Goal: Task Accomplishment & Management: Use online tool/utility

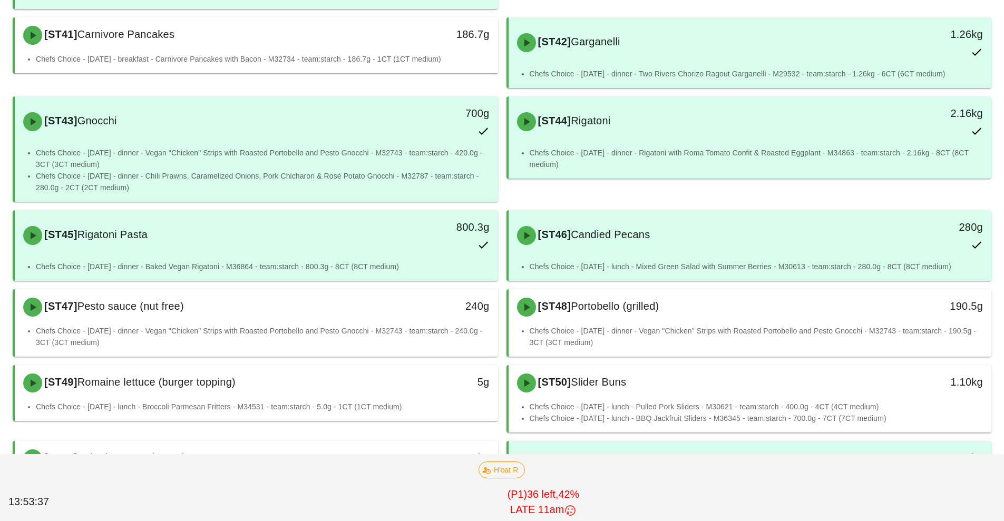
scroll to position [809, 0]
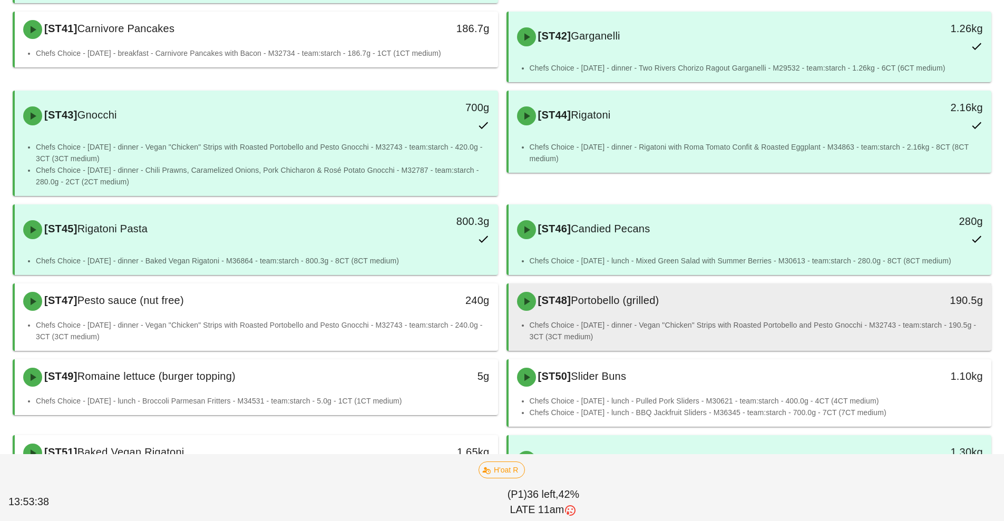
click at [738, 319] on div "[ST48] Portobello (grilled) 190.5g" at bounding box center [750, 302] width 483 height 36
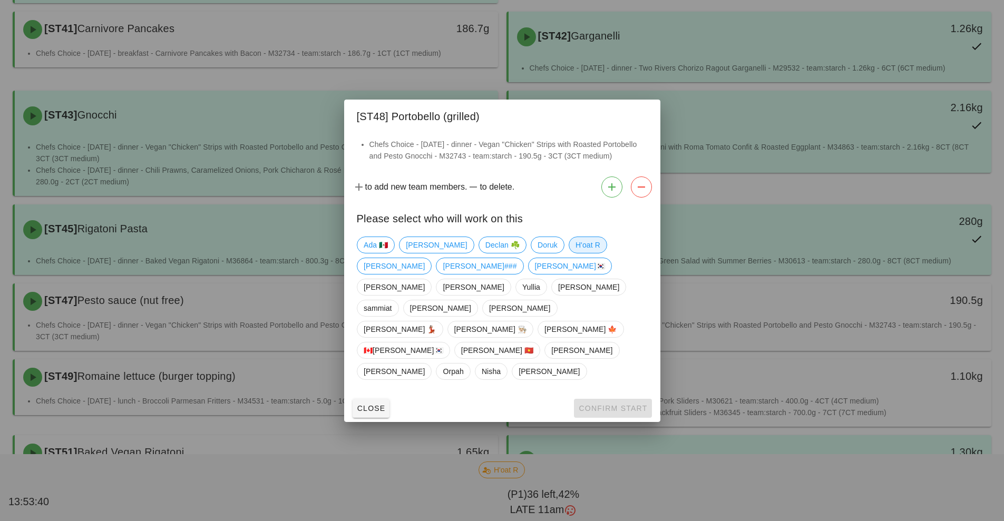
click at [575, 253] on span "H'oat R" at bounding box center [587, 245] width 25 height 16
click at [604, 404] on span "Confirm Start" at bounding box center [612, 408] width 69 height 8
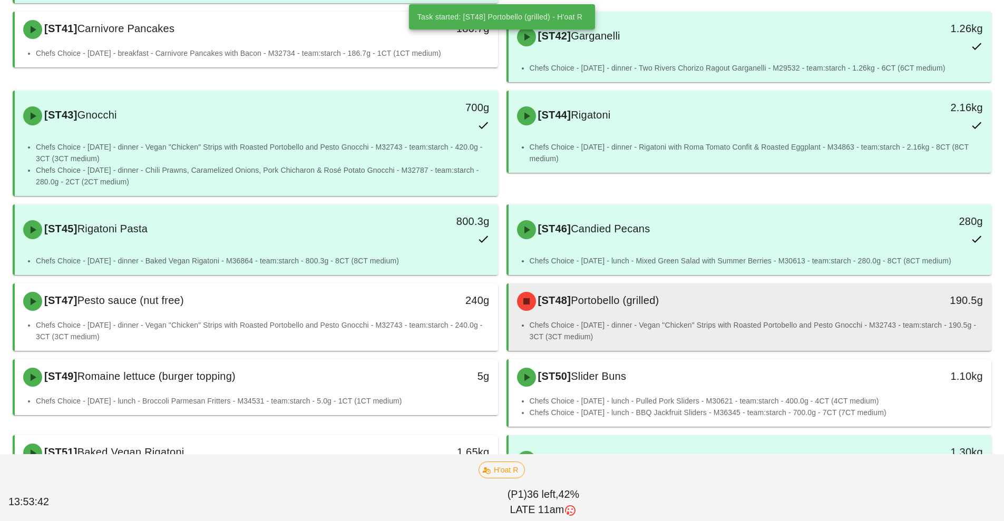
click at [703, 325] on li "Chefs Choice - [DATE] - dinner - Vegan "Chicken" Strips with Roasted Portobello…" at bounding box center [757, 330] width 454 height 23
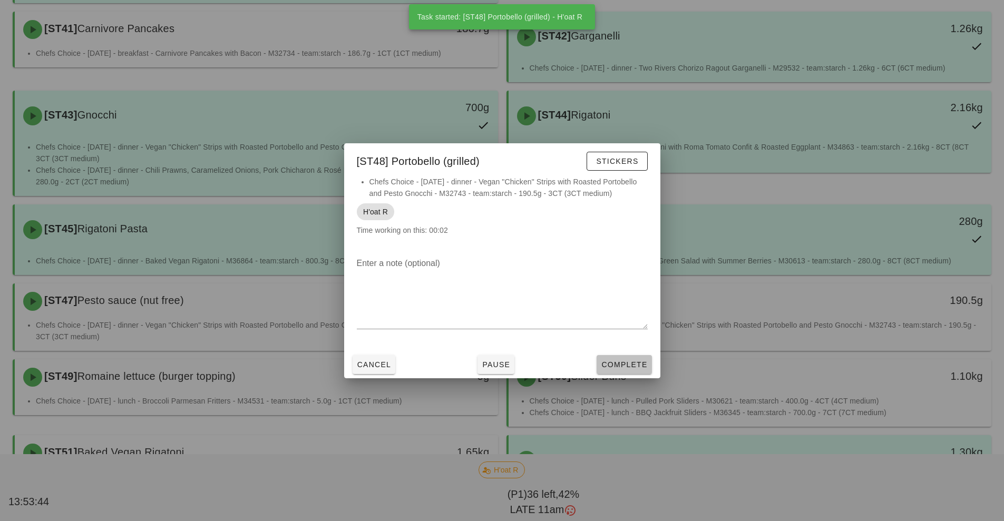
click at [626, 365] on span "Complete" at bounding box center [624, 365] width 46 height 8
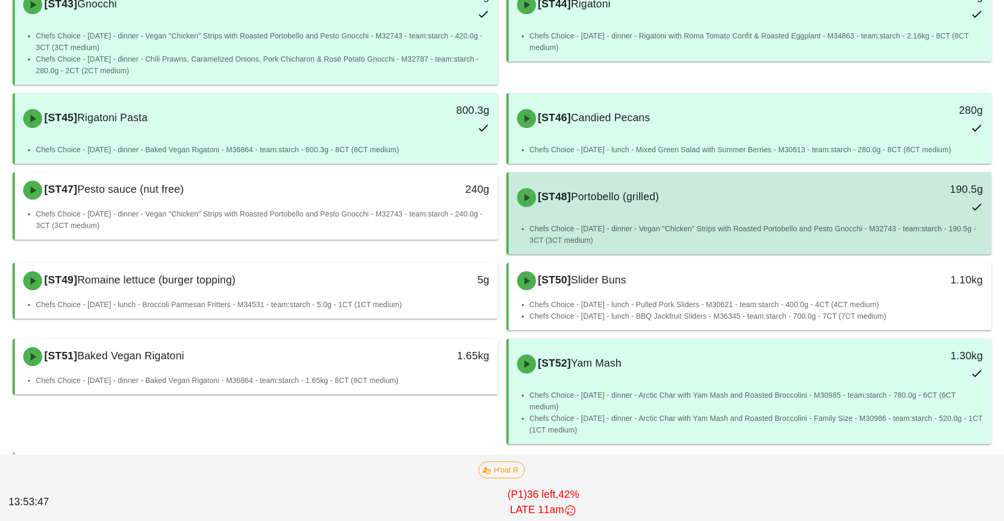
scroll to position [995, 0]
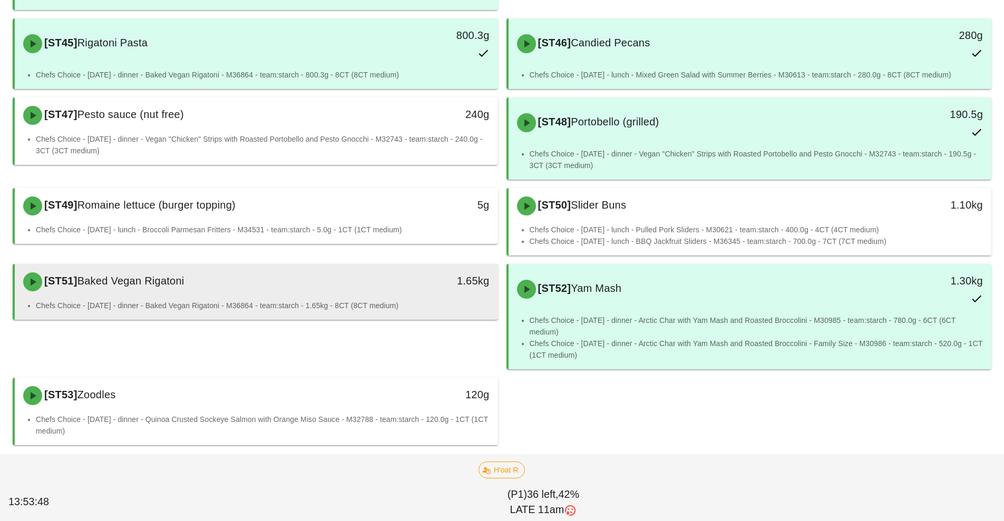
click at [337, 299] on div "[ST51] Baked Vegan Rigatoni 1.65kg" at bounding box center [256, 282] width 483 height 36
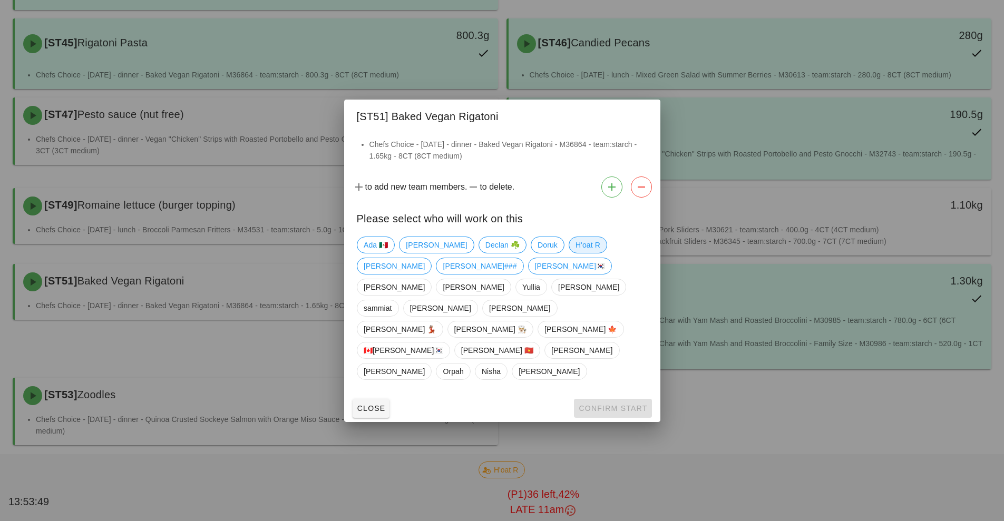
click at [575, 253] on span "H'oat R" at bounding box center [587, 245] width 25 height 16
click at [594, 404] on span "Confirm Start" at bounding box center [612, 408] width 69 height 8
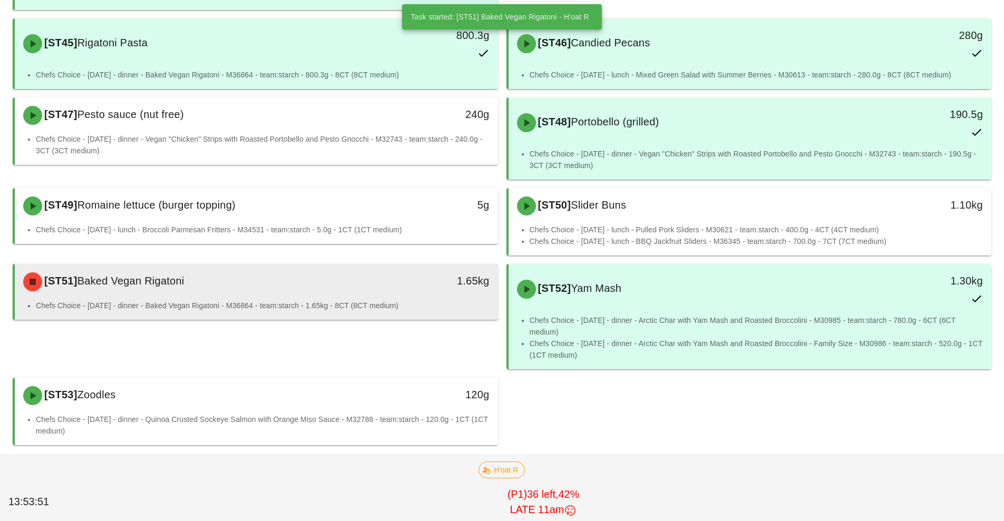
click at [366, 300] on li "Chefs Choice - [DATE] - dinner - Baked Vegan Rigatoni - M36864 - team:starch - …" at bounding box center [263, 306] width 454 height 12
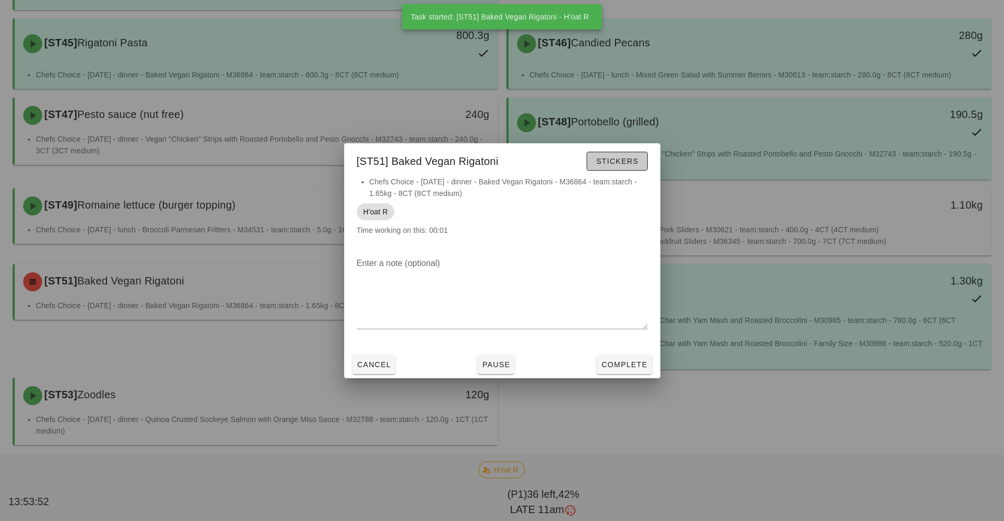
click at [618, 160] on span "Stickers" at bounding box center [617, 161] width 43 height 8
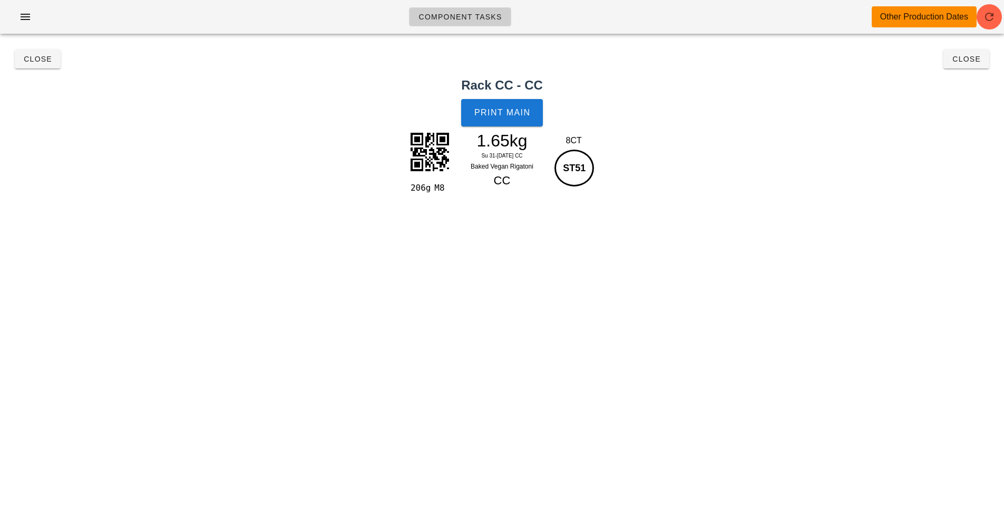
click at [948, 81] on h2 "Rack CC - CC" at bounding box center [502, 85] width 992 height 19
click at [967, 67] on button "Close" at bounding box center [967, 59] width 46 height 19
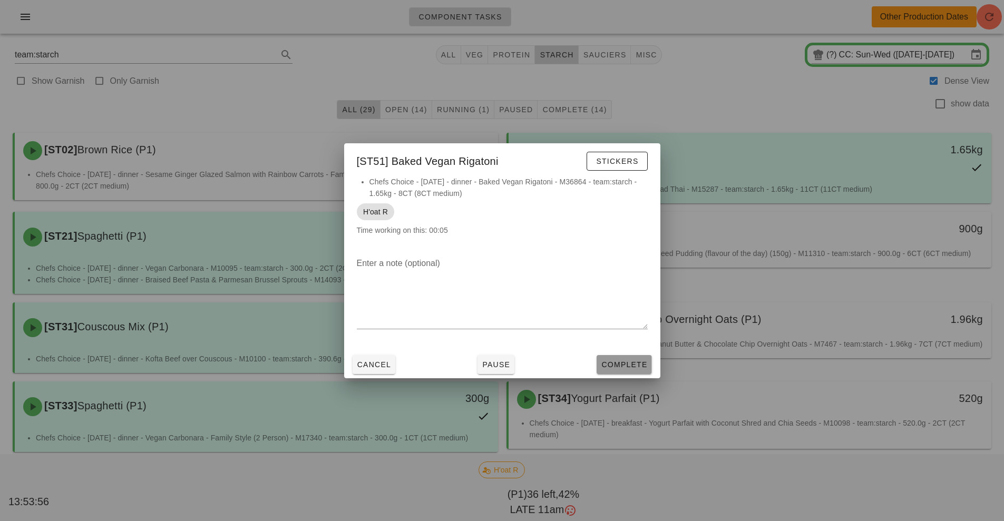
click at [628, 364] on span "Complete" at bounding box center [624, 365] width 46 height 8
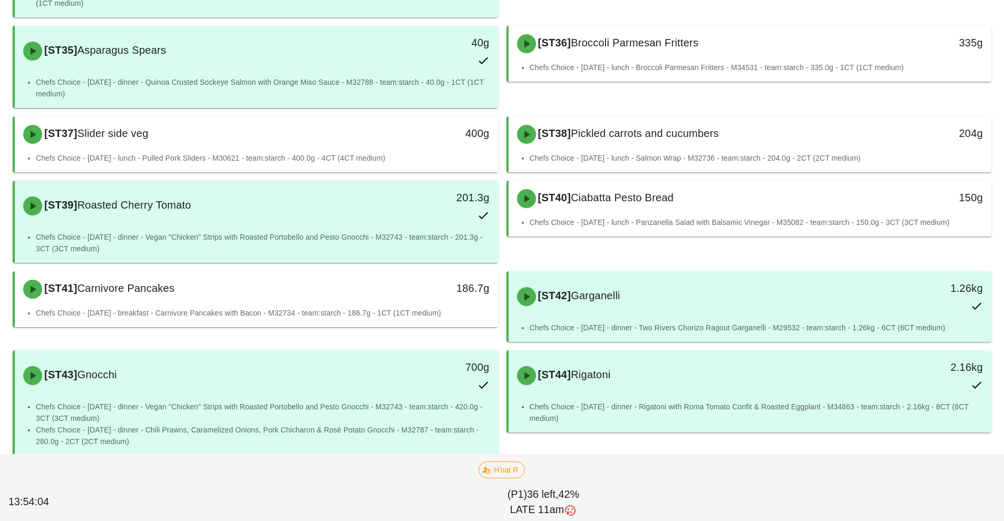
scroll to position [555, 0]
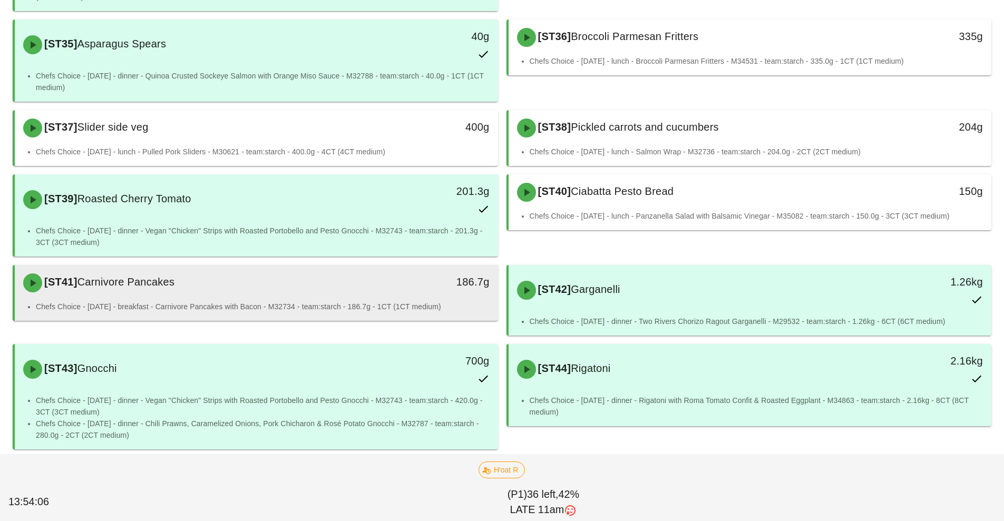
click at [343, 295] on div "[ST41] Carnivore Pancakes" at bounding box center [196, 283] width 359 height 32
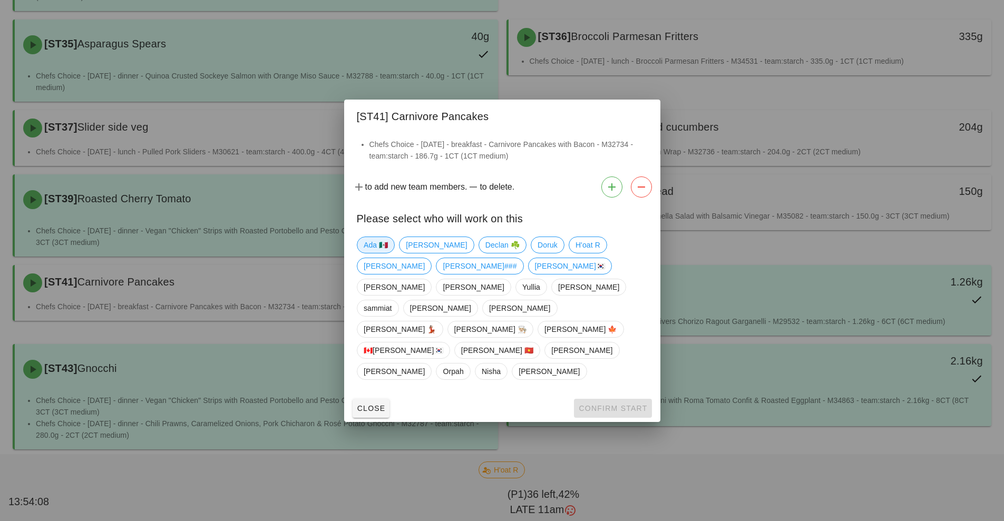
click at [381, 253] on span "Ada 🇲🇽" at bounding box center [376, 245] width 24 height 16
click at [600, 404] on span "Confirm Start" at bounding box center [612, 408] width 69 height 8
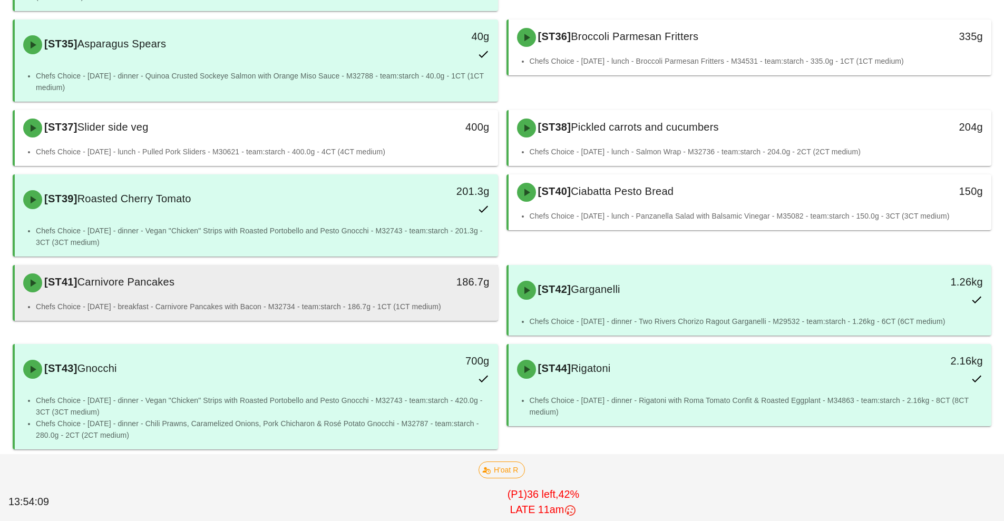
click at [299, 313] on div "Chefs Choice - [DATE] - breakfast - Carnivore Pancakes with Bacon - M32734 - te…" at bounding box center [256, 311] width 483 height 20
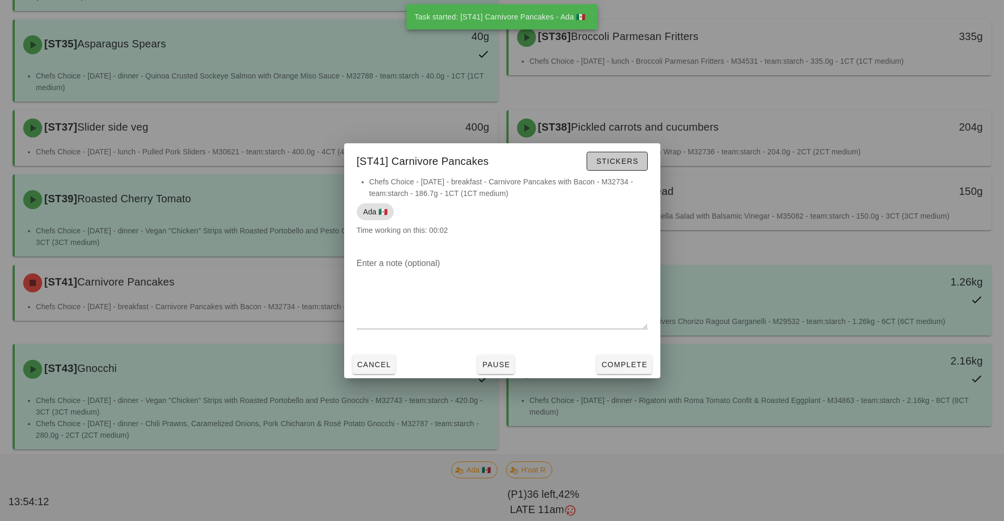
click at [619, 159] on span "Stickers" at bounding box center [617, 161] width 43 height 8
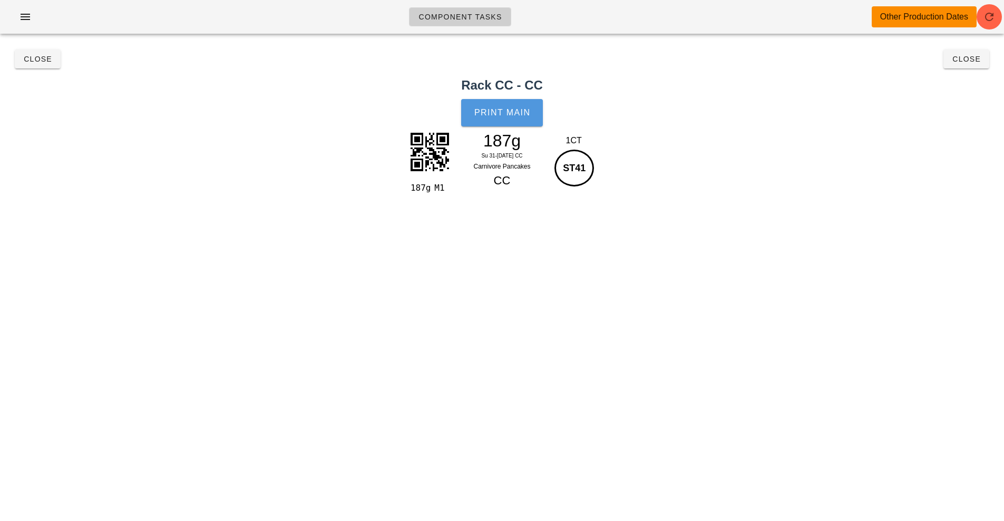
click at [500, 111] on span "Print Main" at bounding box center [502, 112] width 57 height 9
click at [961, 65] on button "Close" at bounding box center [967, 59] width 46 height 19
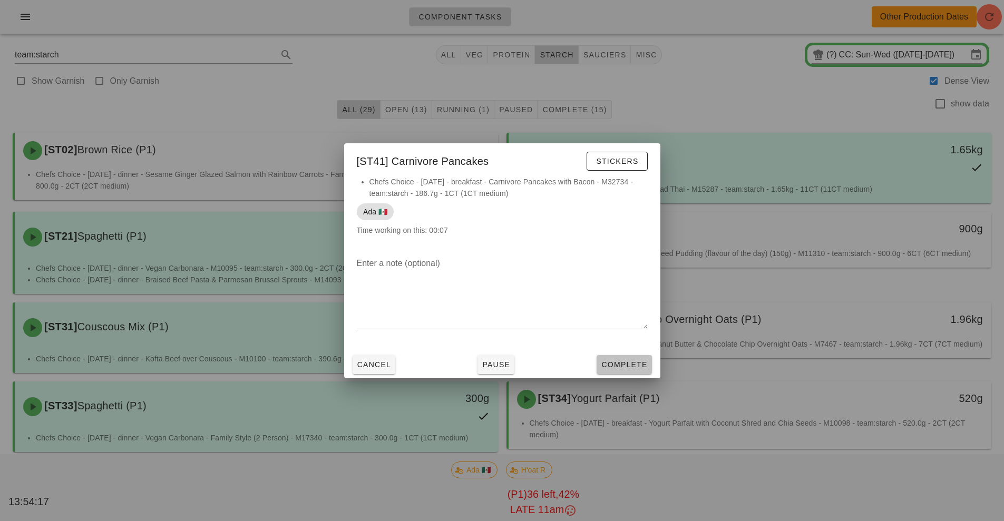
click at [637, 368] on span "Complete" at bounding box center [624, 365] width 46 height 8
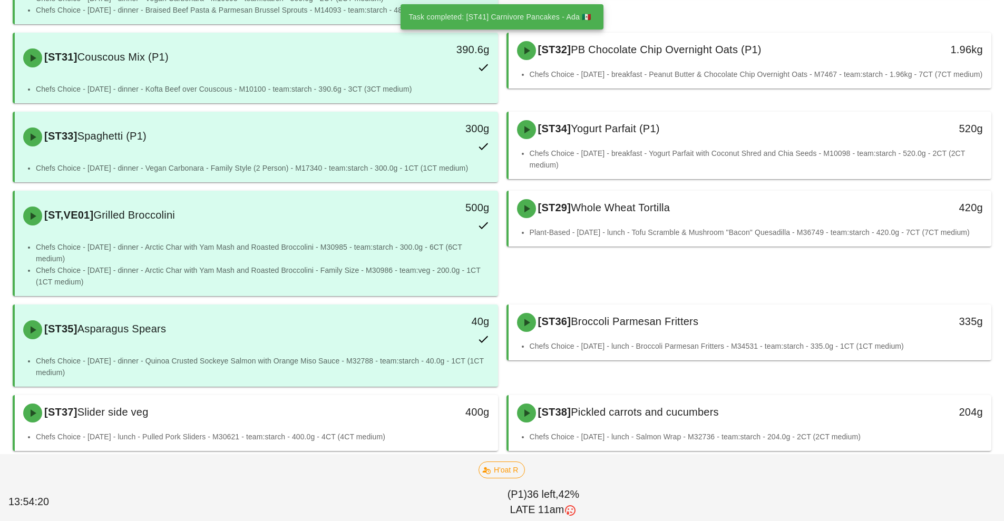
scroll to position [294, 0]
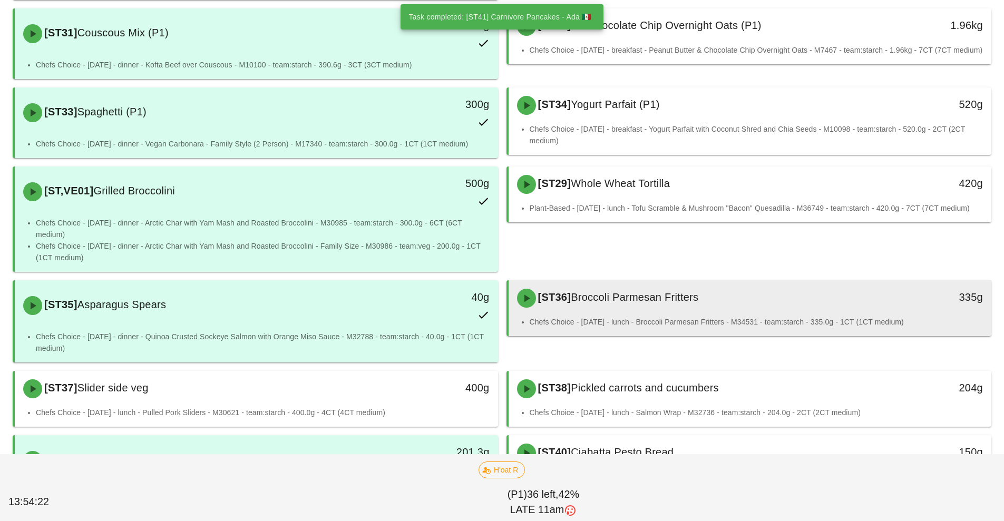
click at [736, 315] on div "[ST36] Broccoli Parmesan Fritters 335g" at bounding box center [750, 298] width 483 height 36
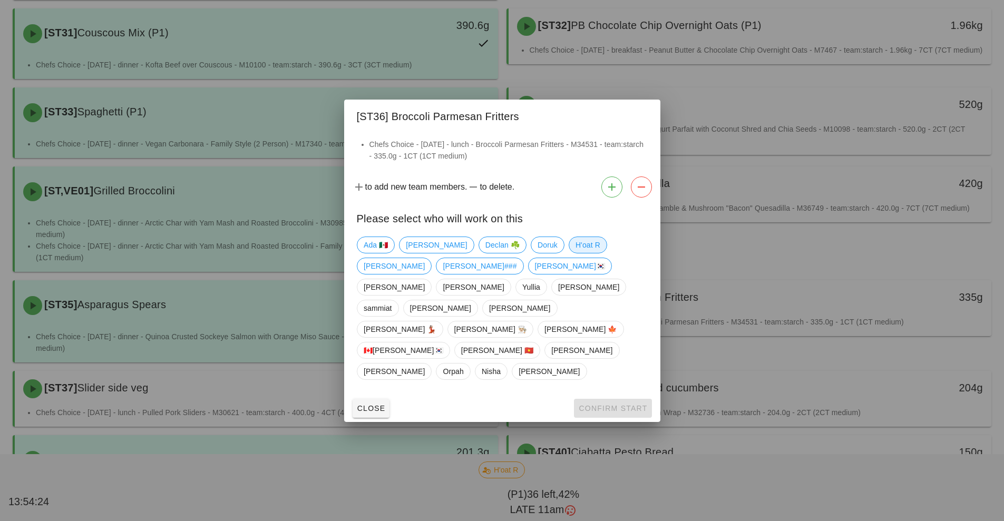
click at [575, 253] on span "H'oat R" at bounding box center [587, 245] width 25 height 16
click at [598, 399] on button "Confirm Start" at bounding box center [612, 408] width 77 height 19
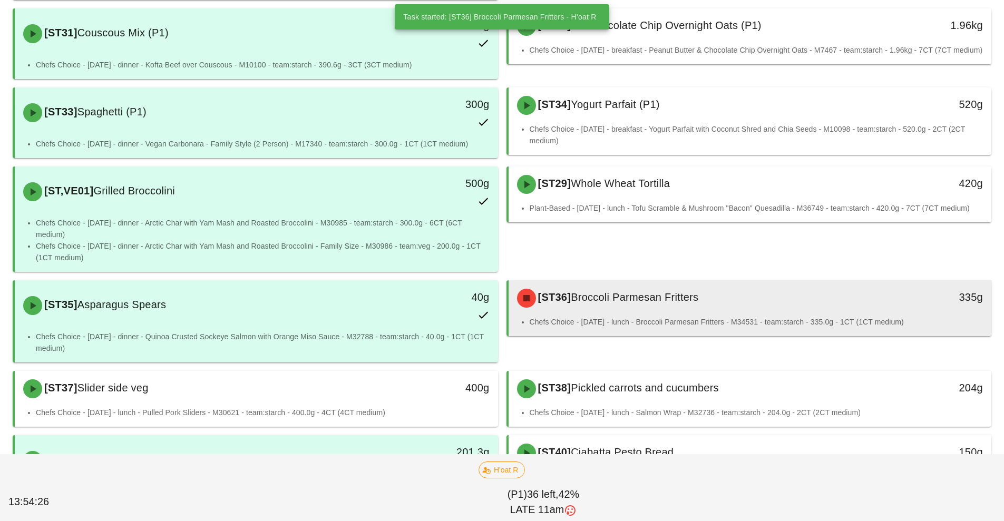
click at [604, 315] on div "[ST36] Broccoli Parmesan Fritters 335g" at bounding box center [750, 298] width 483 height 36
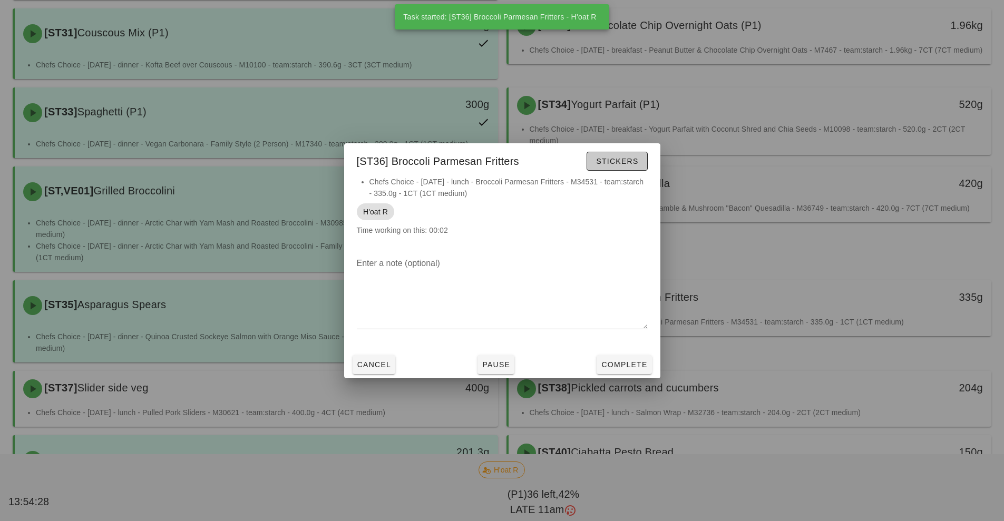
click at [620, 164] on span "Stickers" at bounding box center [617, 161] width 43 height 8
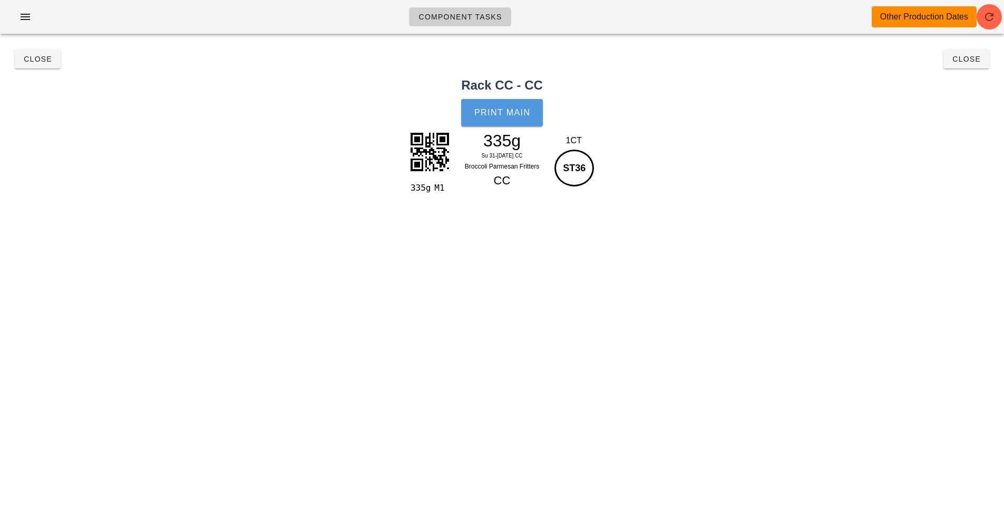
click at [518, 117] on span "Print Main" at bounding box center [502, 112] width 57 height 9
click at [969, 61] on span "Close" at bounding box center [966, 59] width 29 height 8
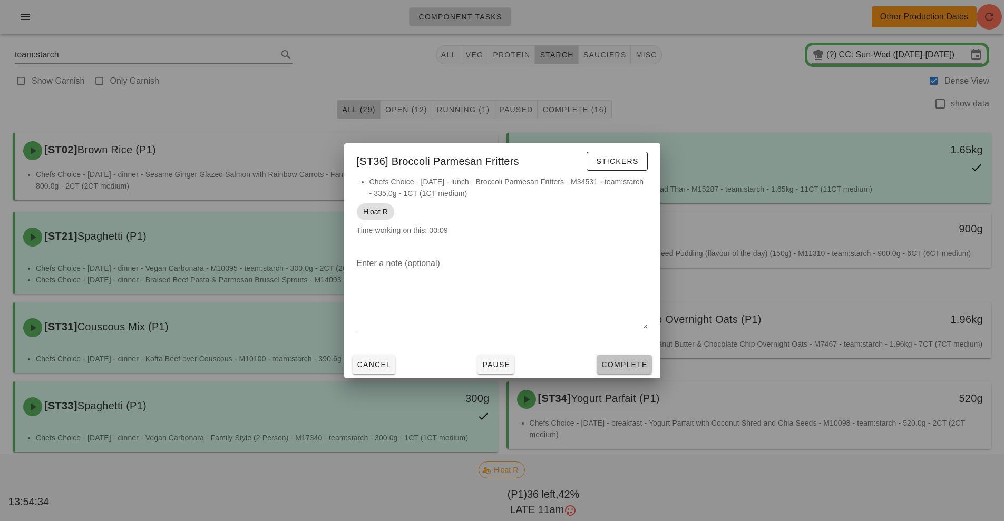
click at [619, 371] on button "Complete" at bounding box center [624, 364] width 55 height 19
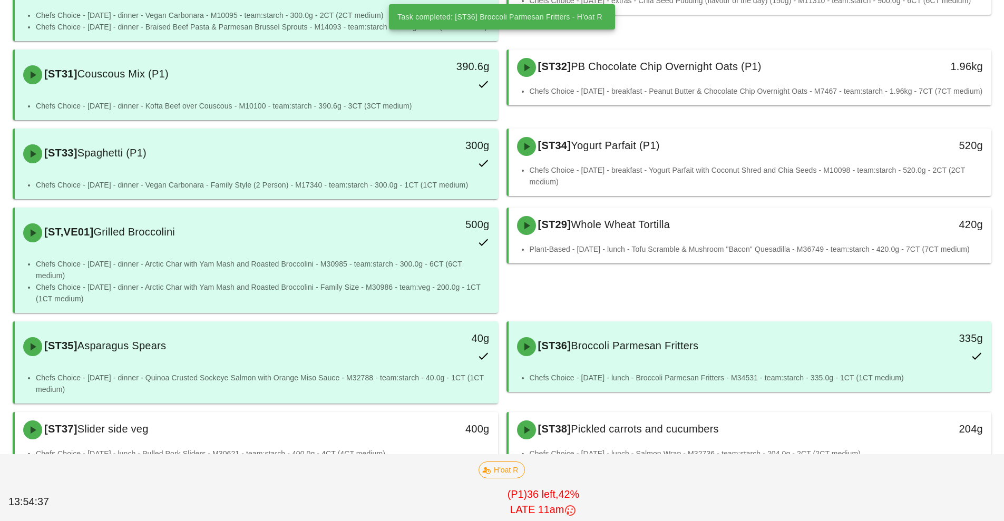
scroll to position [305, 0]
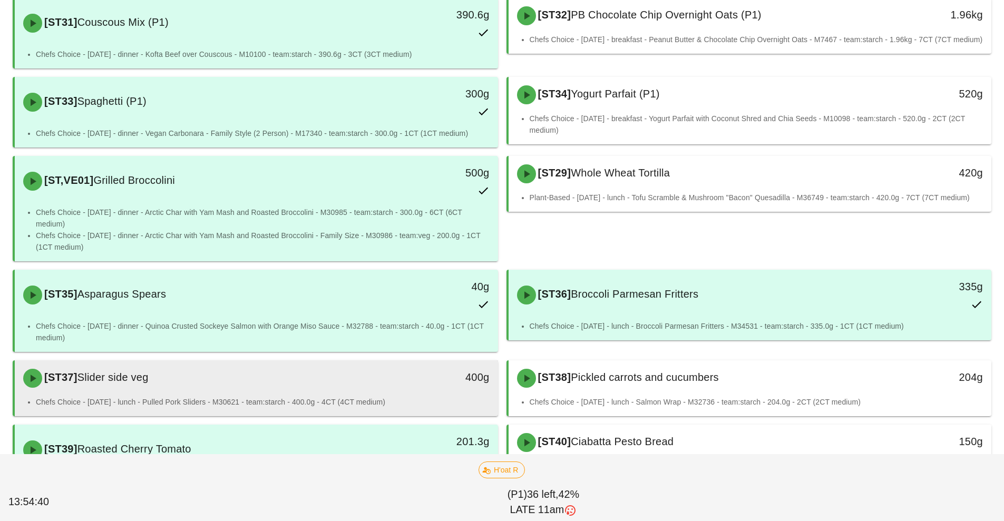
click at [364, 399] on li "Chefs Choice - [DATE] - lunch - Pulled Pork Sliders - M30621 - team:starch - 40…" at bounding box center [263, 402] width 454 height 12
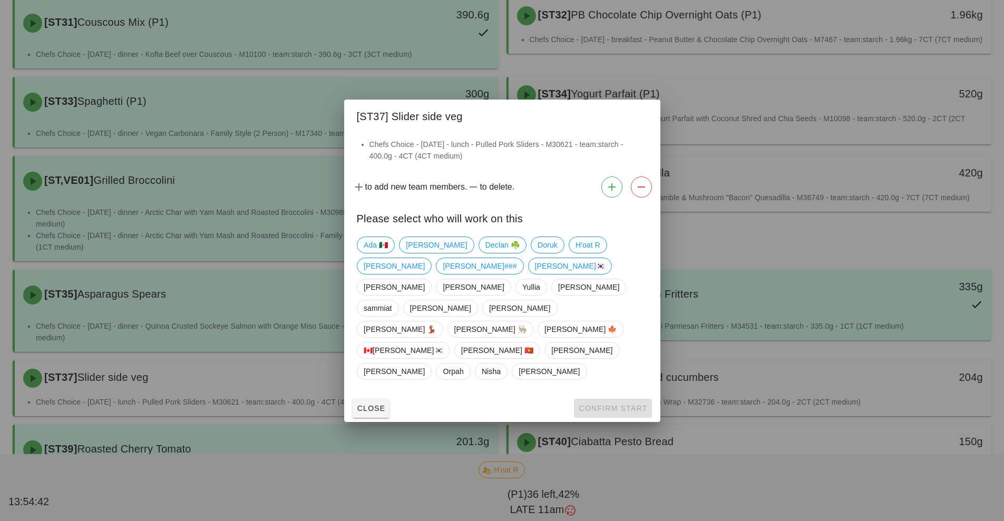
click at [726, 258] on div at bounding box center [502, 260] width 1004 height 521
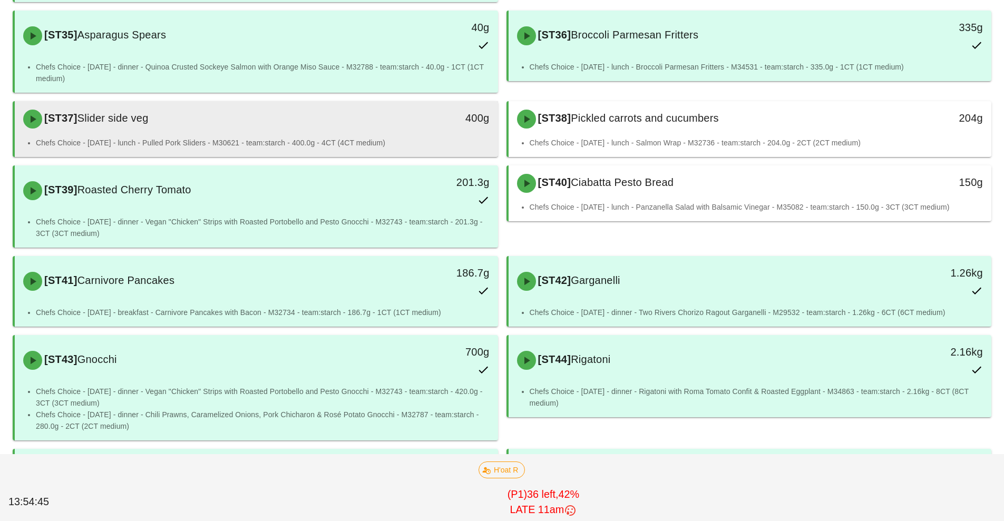
scroll to position [571, 0]
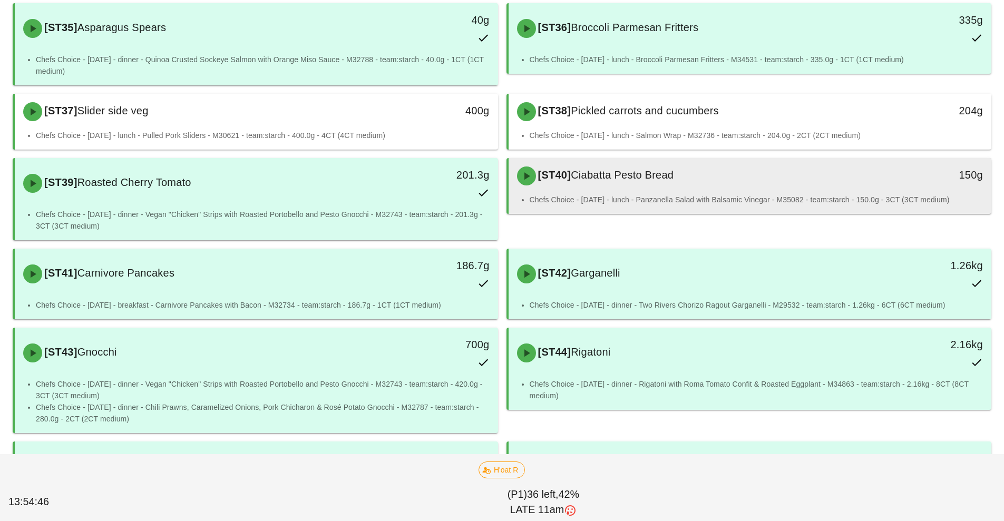
click at [709, 196] on li "Chefs Choice - [DATE] - lunch - Panzanella Salad with Balsamic Vinegar - M35082…" at bounding box center [757, 200] width 454 height 12
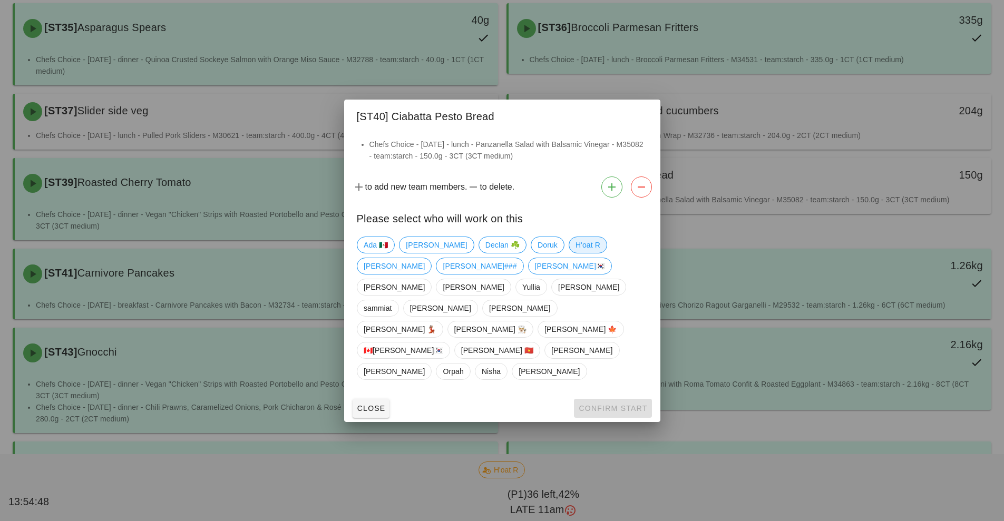
click at [575, 253] on span "H'oat R" at bounding box center [587, 245] width 25 height 16
click at [612, 404] on span "Confirm Start" at bounding box center [612, 408] width 69 height 8
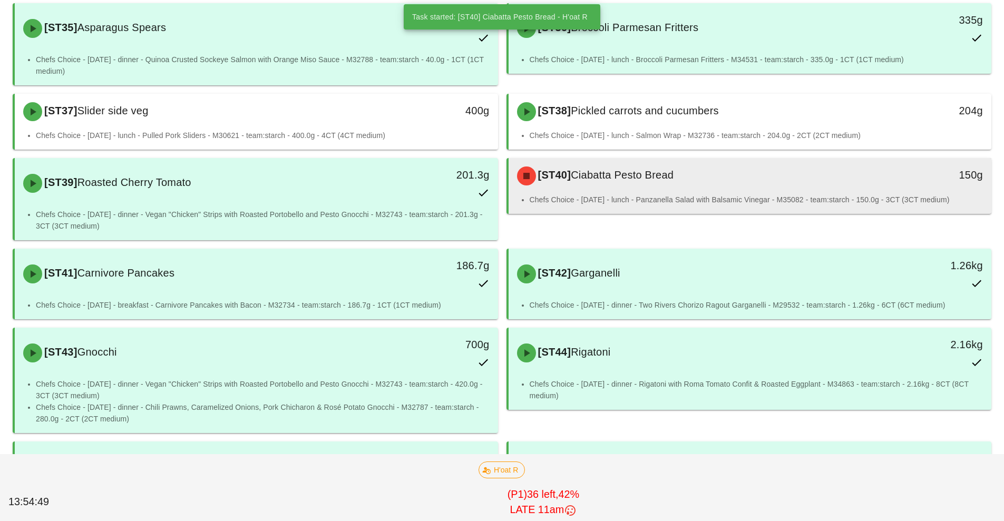
click at [745, 185] on div "[ST40] Ciabatta Pesto Bread" at bounding box center [690, 176] width 359 height 32
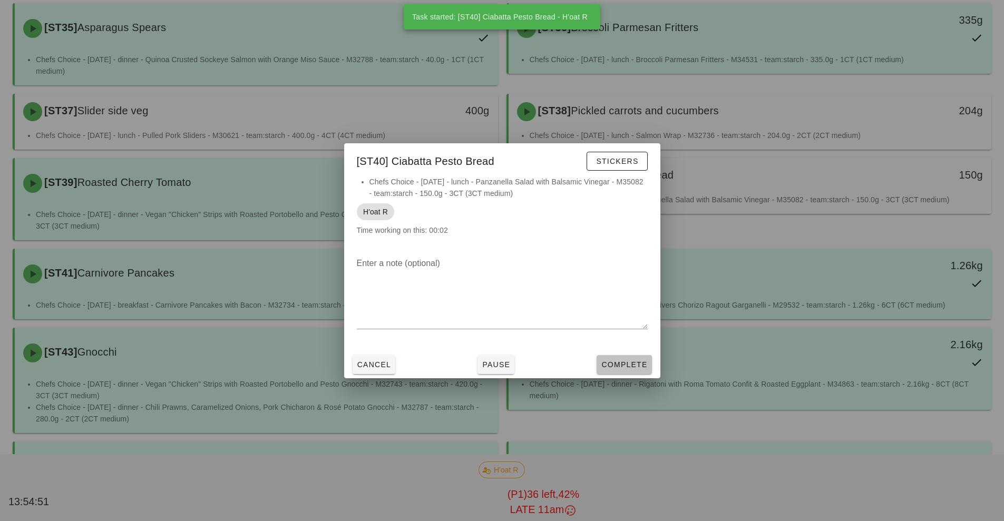
click at [623, 371] on button "Complete" at bounding box center [624, 364] width 55 height 19
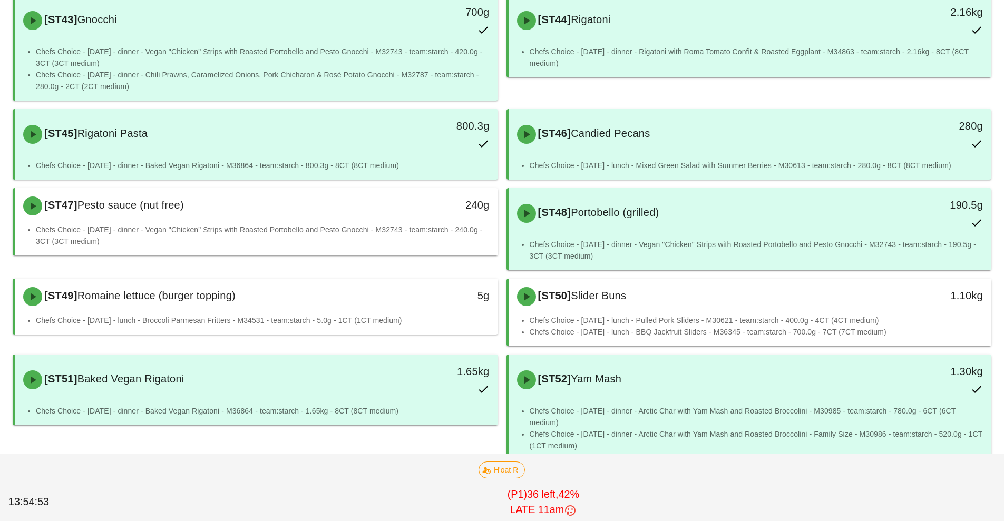
scroll to position [929, 0]
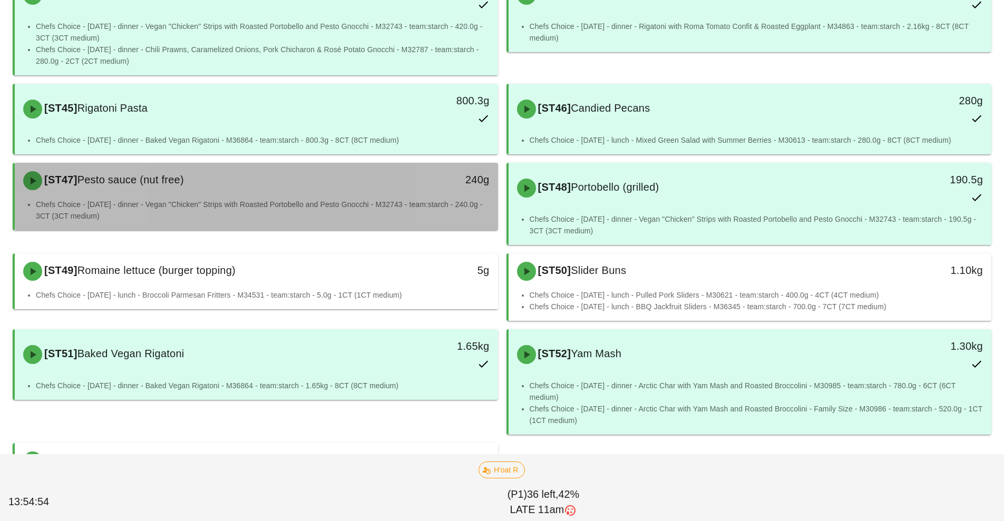
click at [319, 201] on li "Chefs Choice - [DATE] - dinner - Vegan "Chicken" Strips with Roasted Portobello…" at bounding box center [263, 210] width 454 height 23
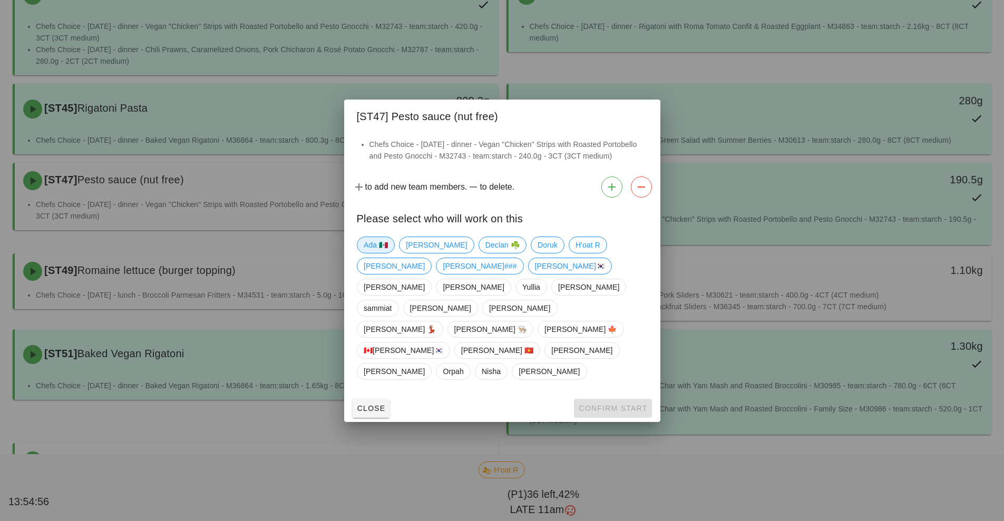
click at [372, 253] on span "Ada 🇲🇽" at bounding box center [376, 245] width 24 height 16
click at [595, 404] on span "Confirm Start" at bounding box center [612, 408] width 69 height 8
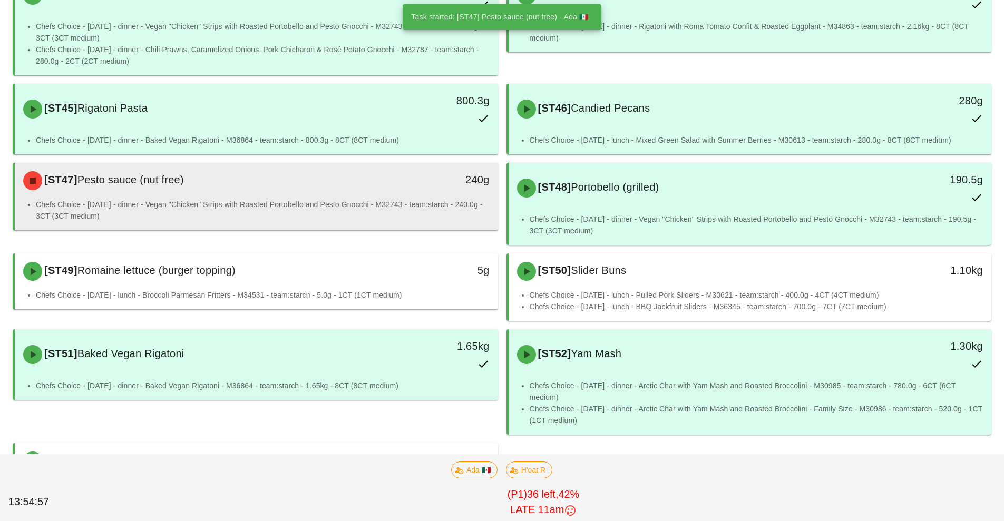
click at [352, 205] on li "Chefs Choice - [DATE] - dinner - Vegan "Chicken" Strips with Roasted Portobello…" at bounding box center [263, 210] width 454 height 23
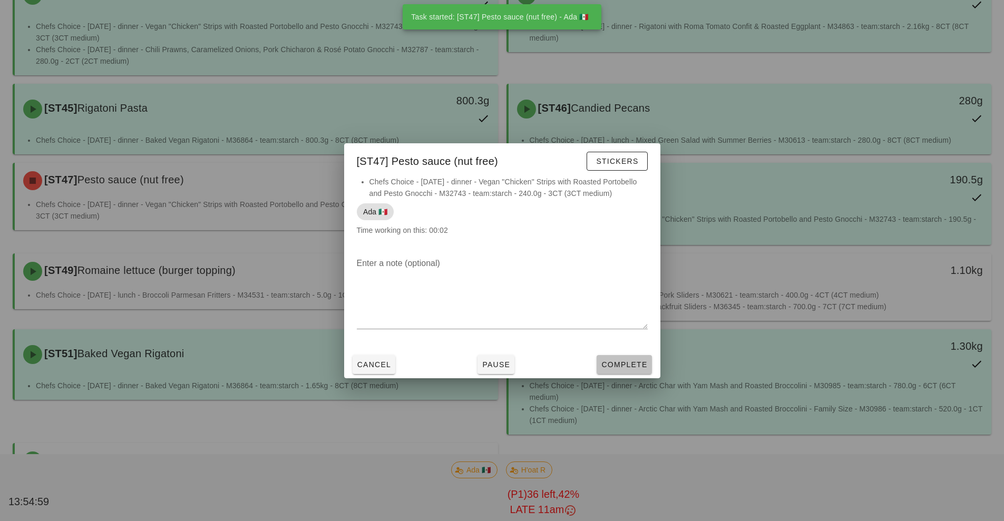
click at [625, 365] on span "Complete" at bounding box center [624, 365] width 46 height 8
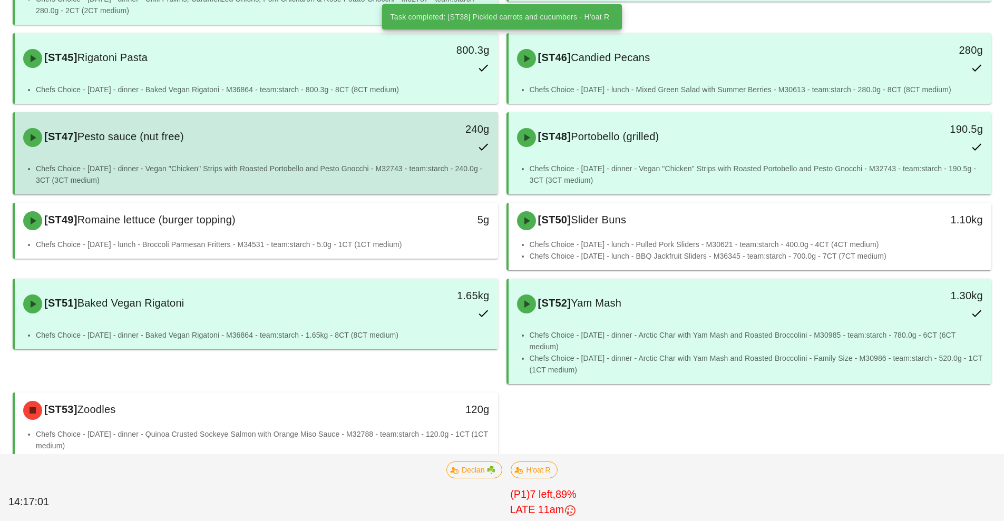
scroll to position [1010, 0]
